Goal: Task Accomplishment & Management: Manage account settings

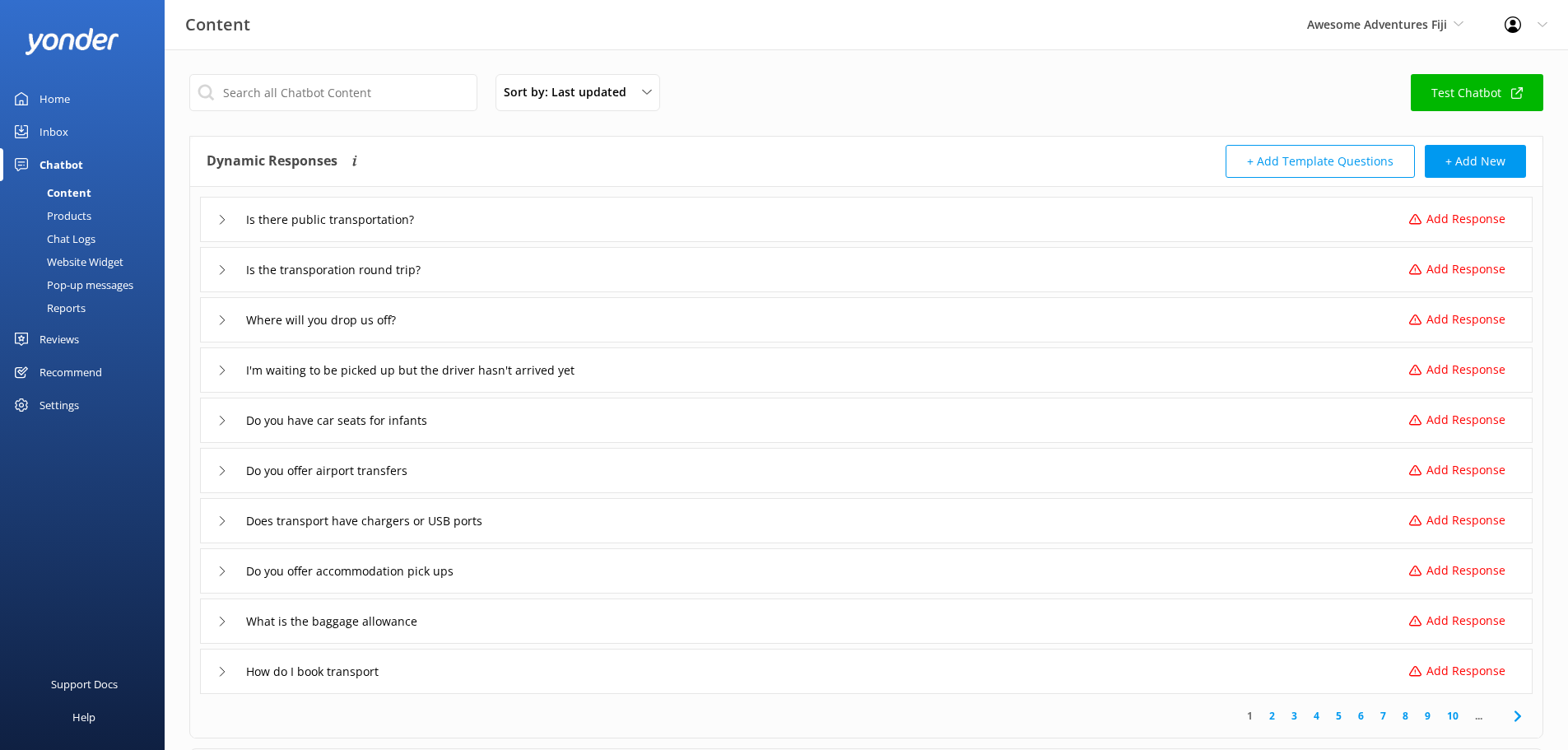
click at [223, 224] on div "Is there public transportation?" at bounding box center [329, 219] width 223 height 27
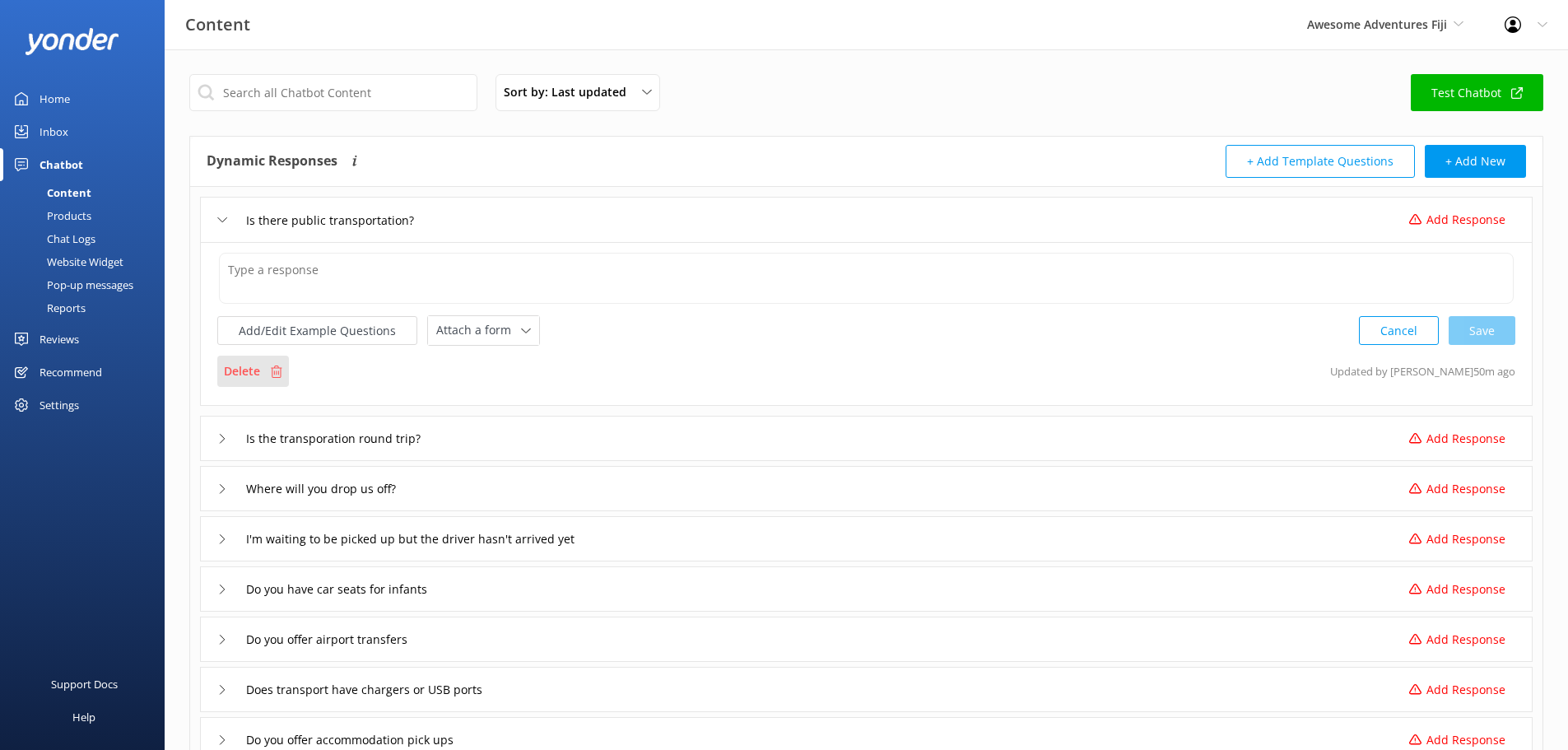
click at [228, 372] on p "Delete" at bounding box center [241, 371] width 36 height 18
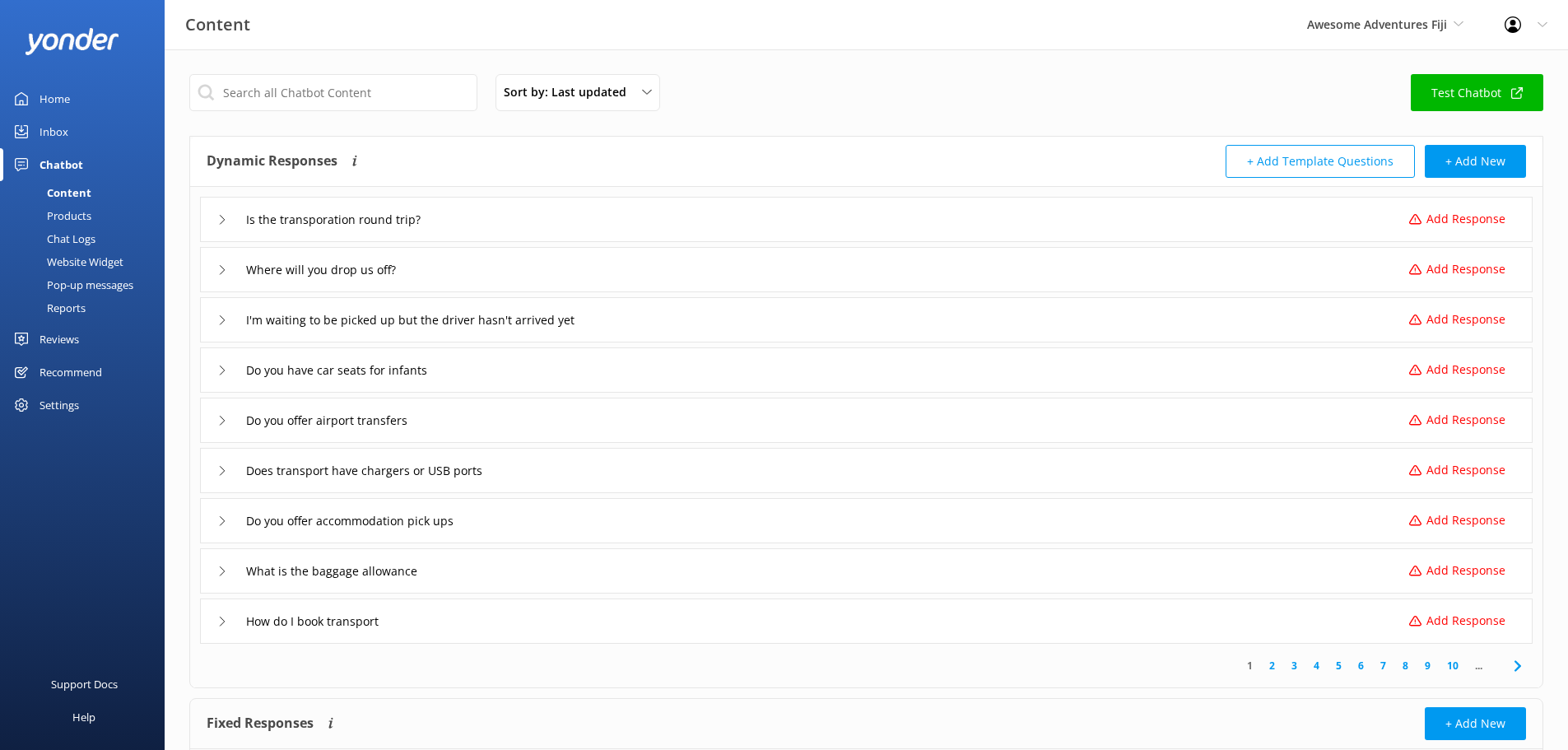
click at [218, 223] on icon at bounding box center [222, 219] width 10 height 10
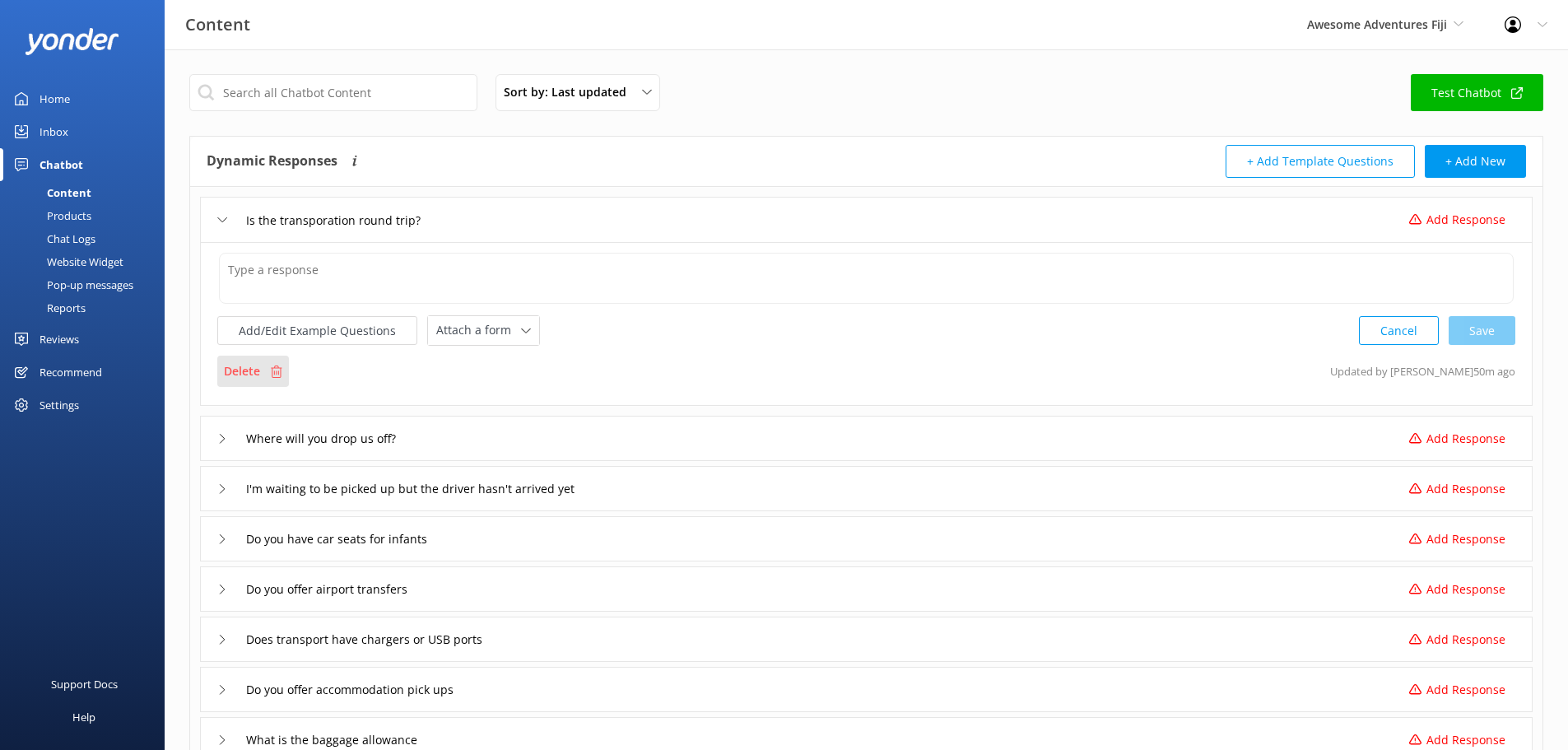
click at [256, 375] on p "Delete" at bounding box center [241, 371] width 36 height 18
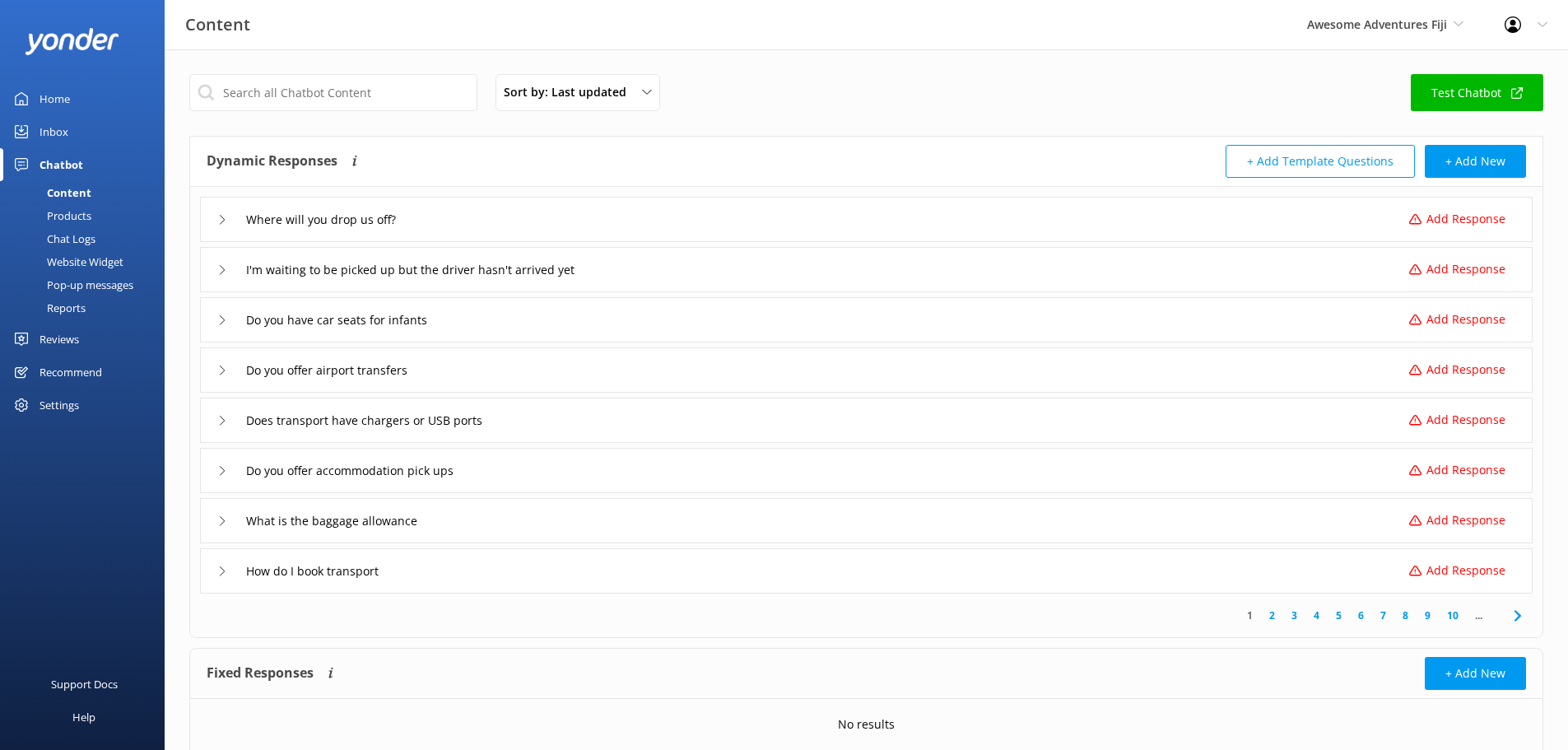
click at [221, 217] on icon at bounding box center [222, 219] width 10 height 10
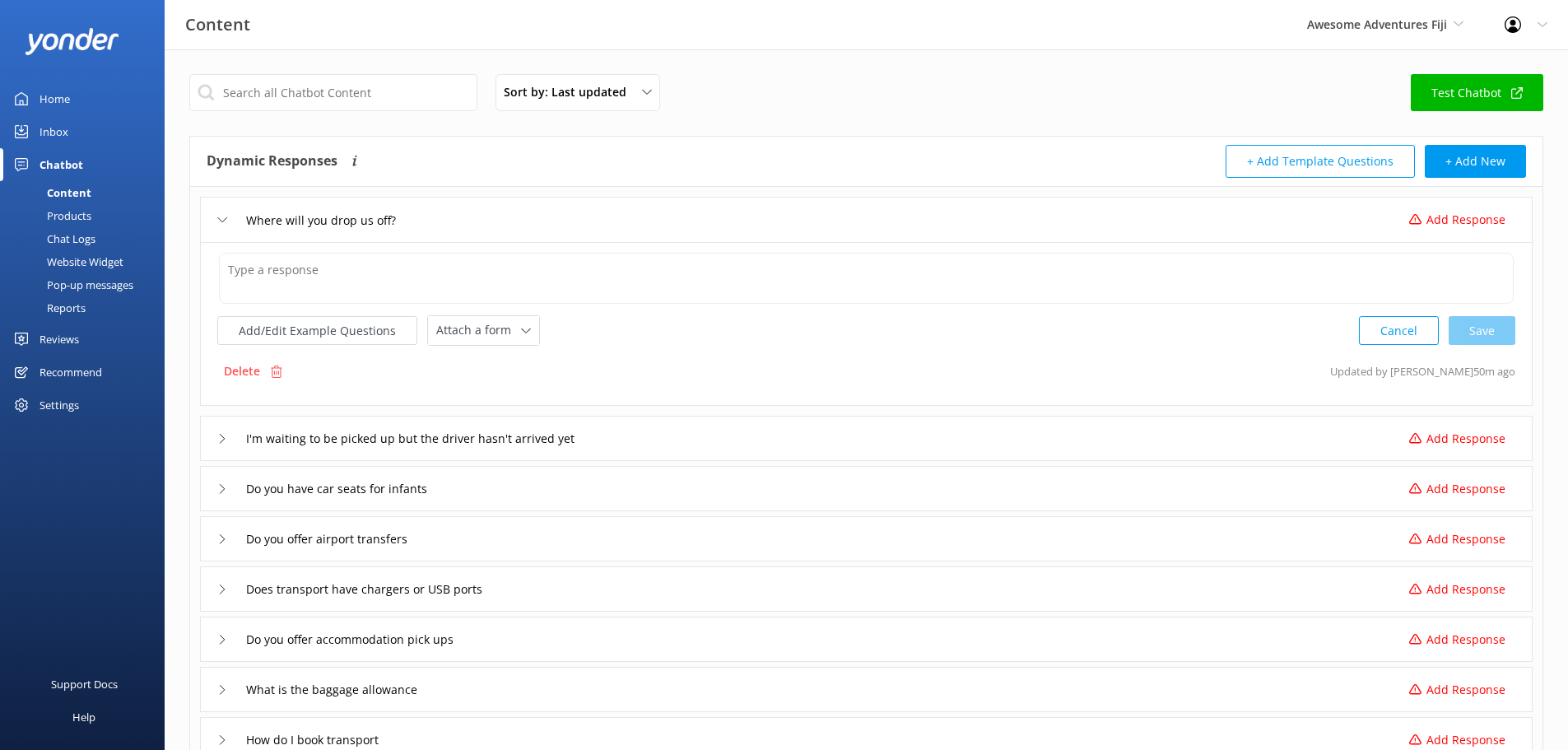
click at [216, 439] on div "I'm waiting to be picked up but the driver hasn't arrived yet Add Response" at bounding box center [866, 438] width 1333 height 45
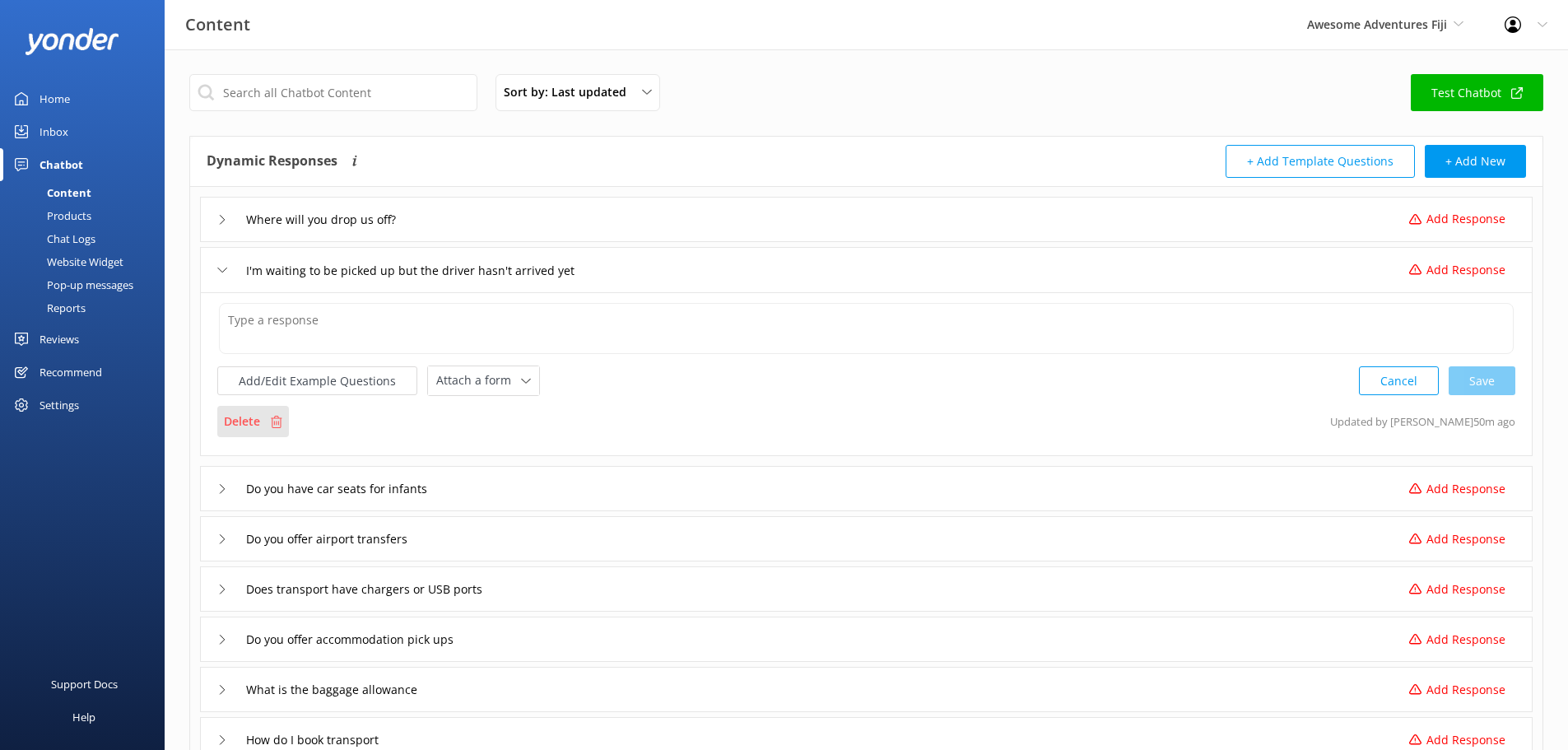
click at [248, 424] on p "Delete" at bounding box center [241, 421] width 36 height 18
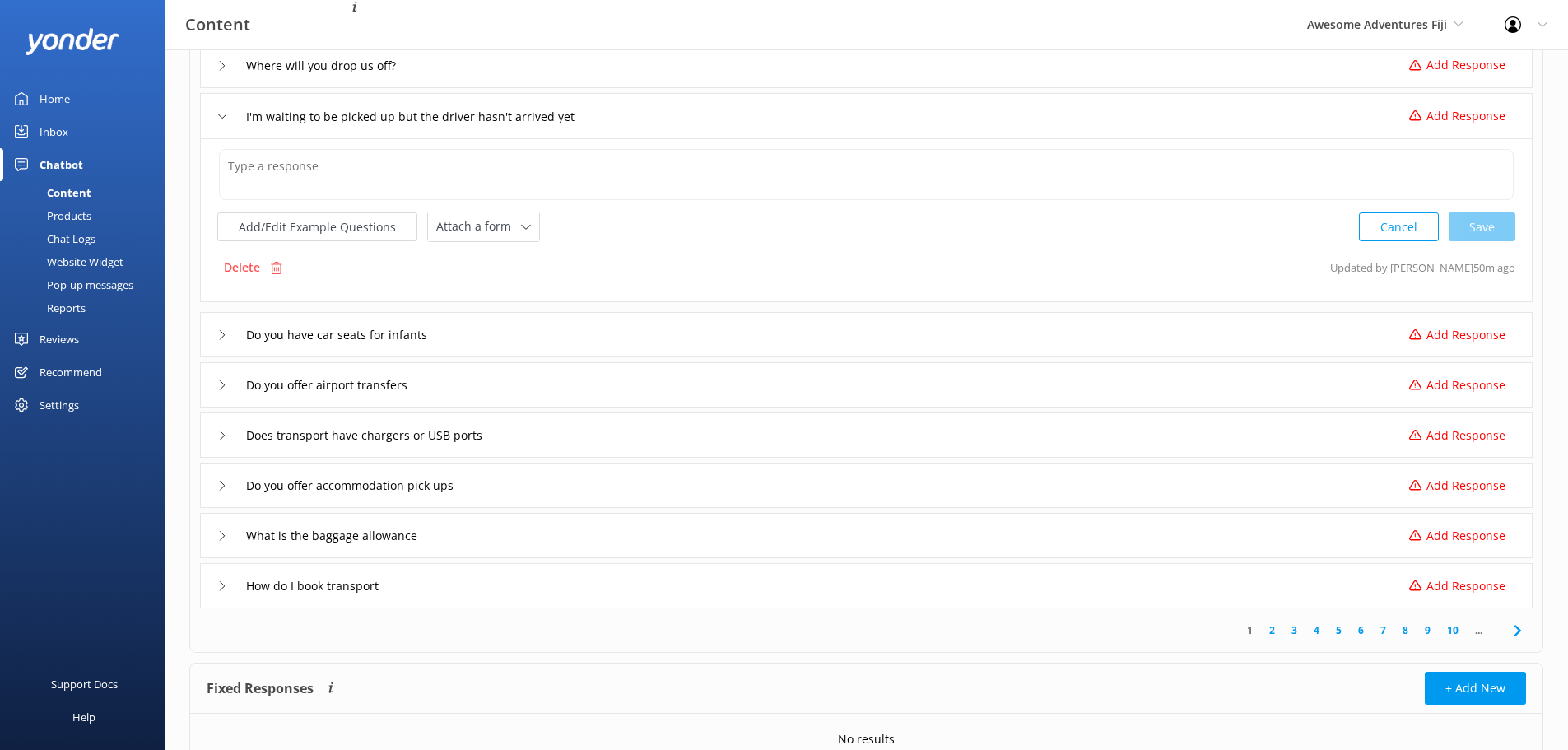
scroll to position [165, 0]
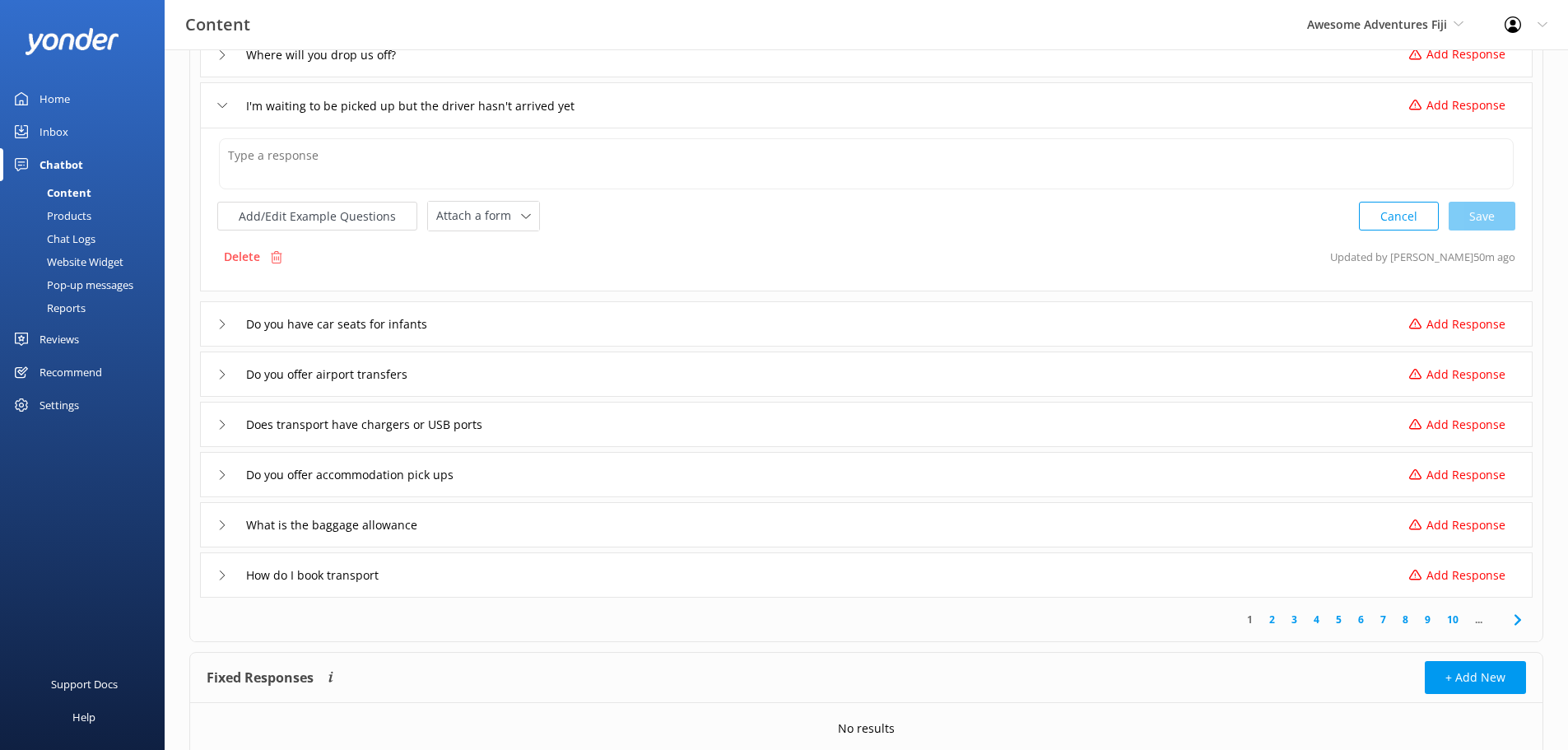
click at [213, 327] on div "Do you have car seats for infants Add Response" at bounding box center [866, 324] width 1333 height 45
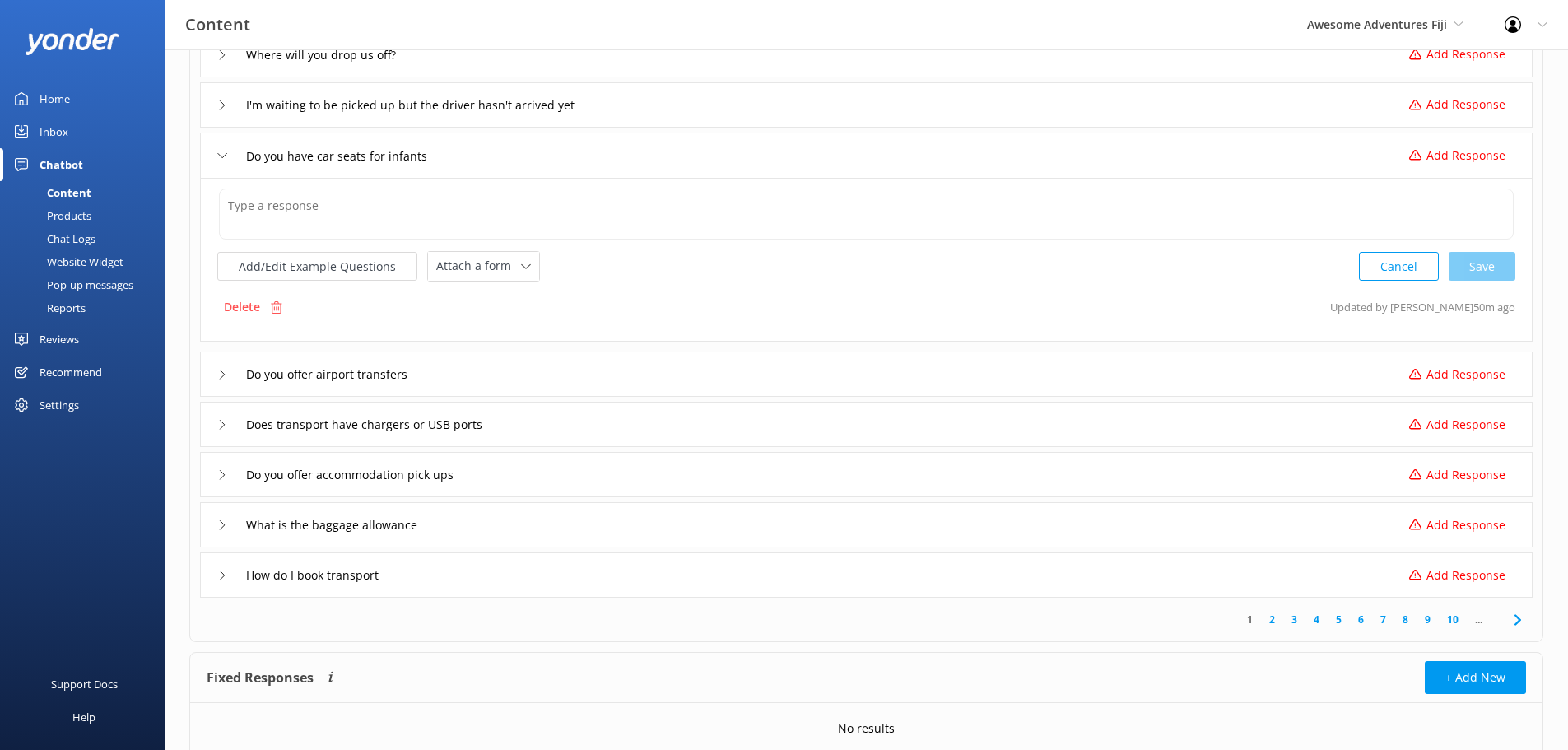
click at [262, 309] on div "Delete" at bounding box center [253, 307] width 72 height 31
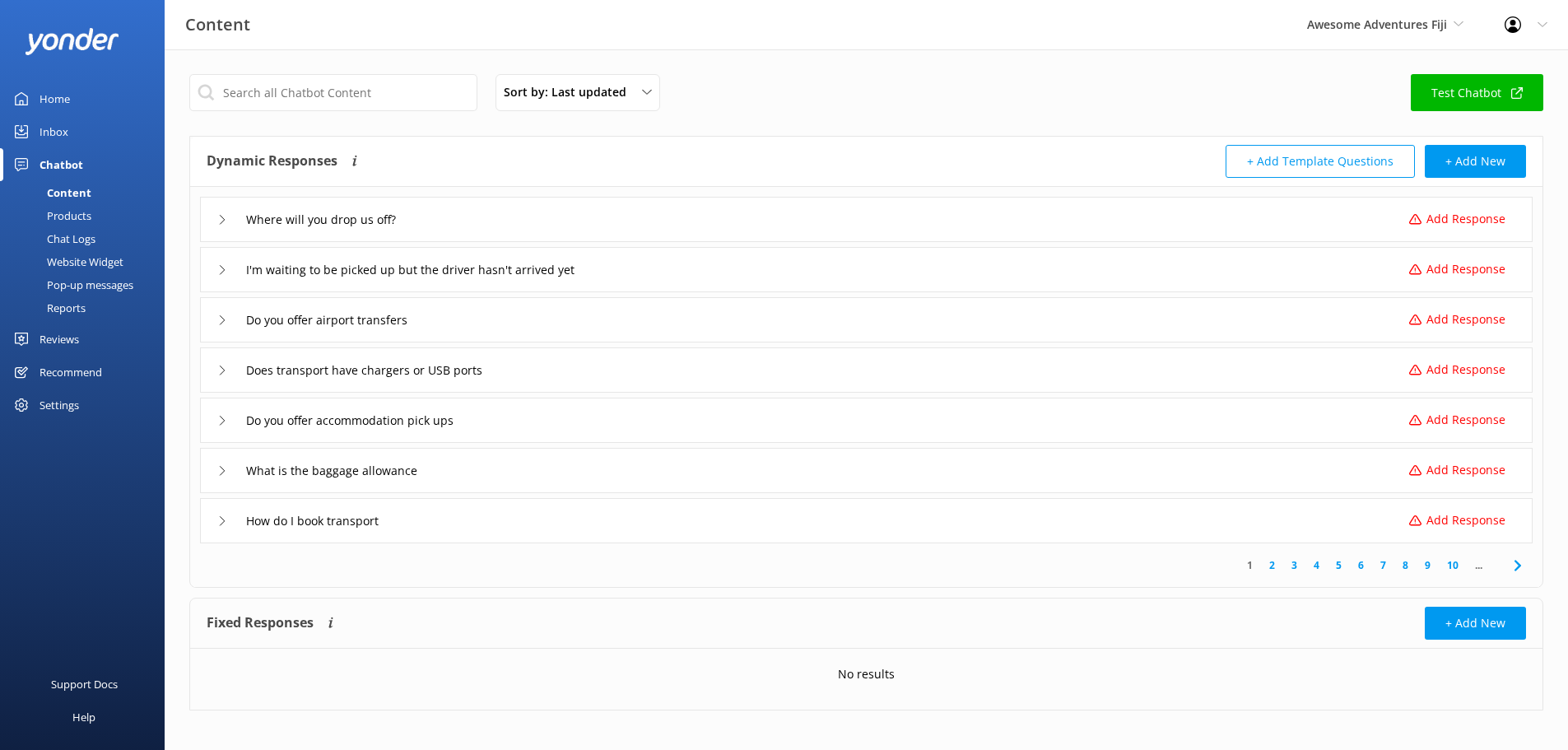
click at [223, 371] on icon at bounding box center [222, 370] width 10 height 10
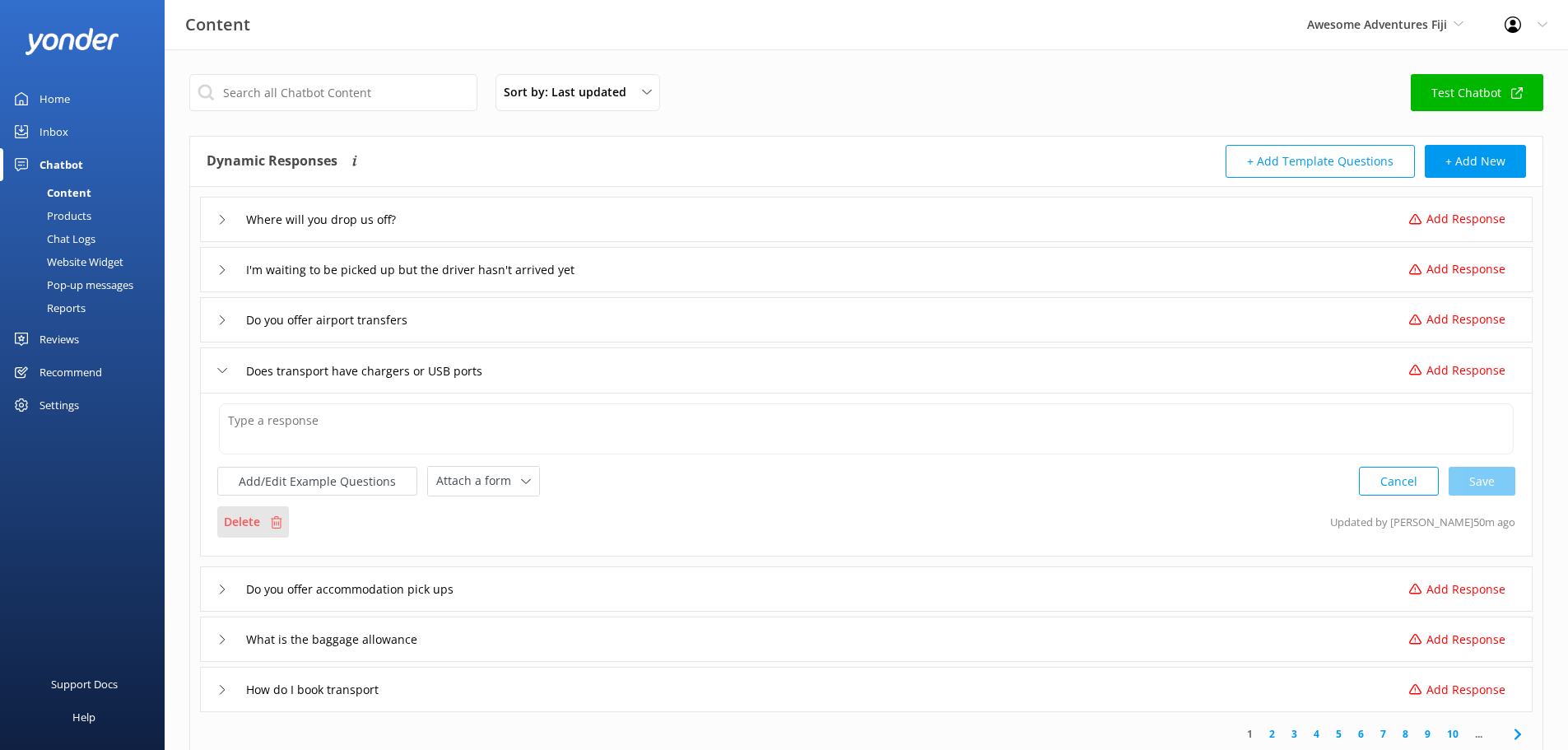
click at [275, 512] on div "Delete" at bounding box center [253, 521] width 72 height 31
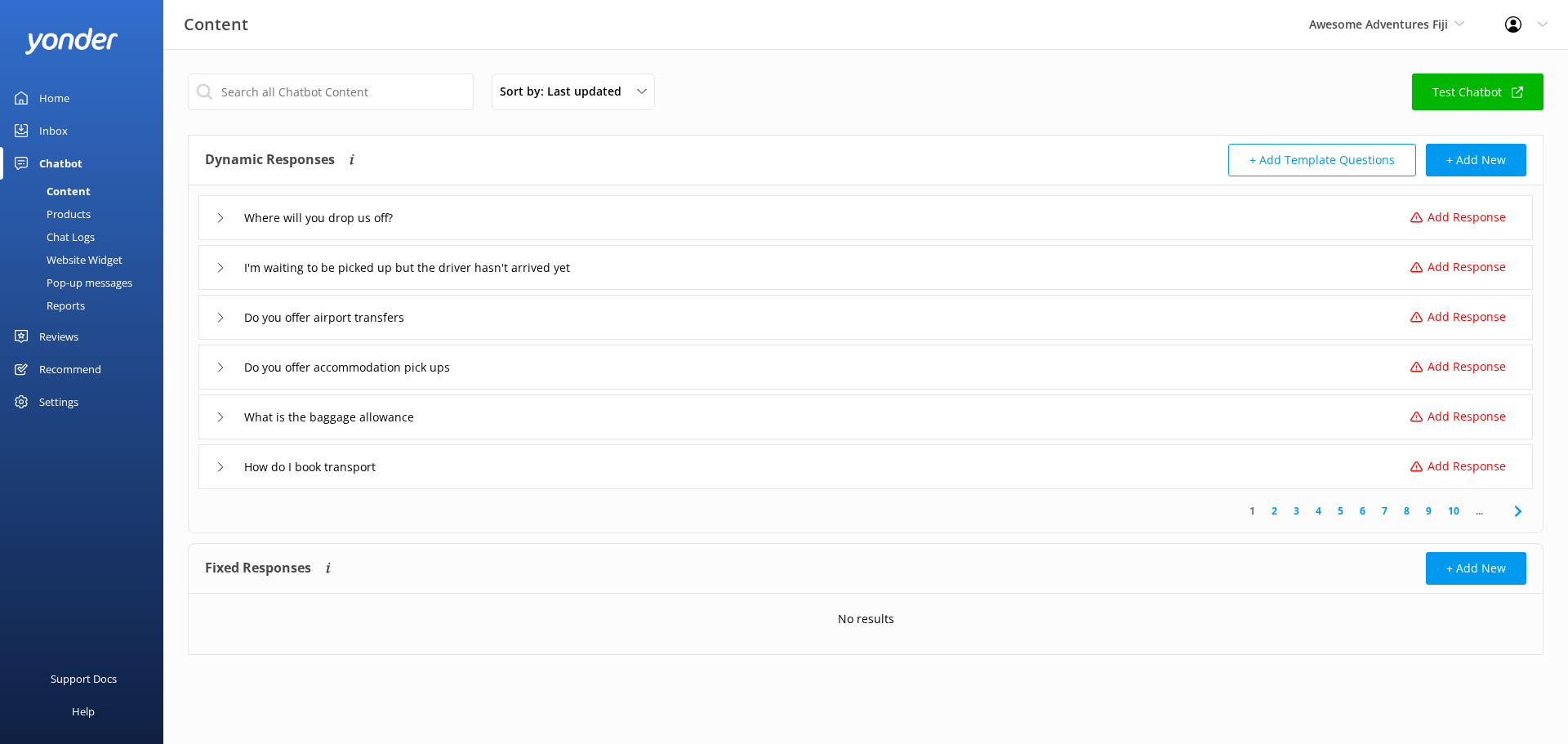
click at [1430, 38] on div "Awesome Adventures Fiji South Sea Cruises Malamala Beach Club Awesome Adventure…" at bounding box center [1387, 25] width 196 height 49
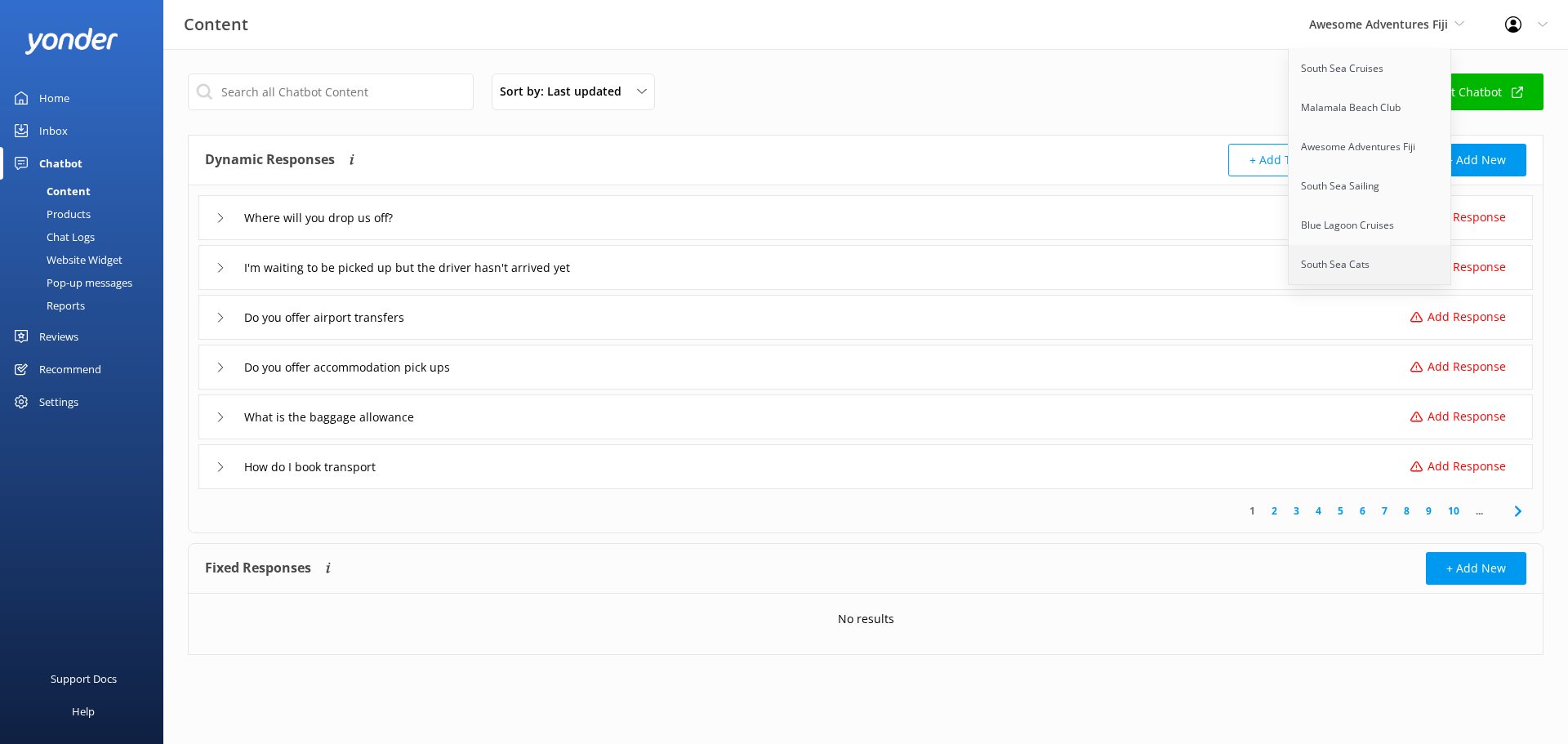
click at [1348, 251] on link "South Sea Cats" at bounding box center [1371, 264] width 164 height 40
